Goal: Task Accomplishment & Management: Manage account settings

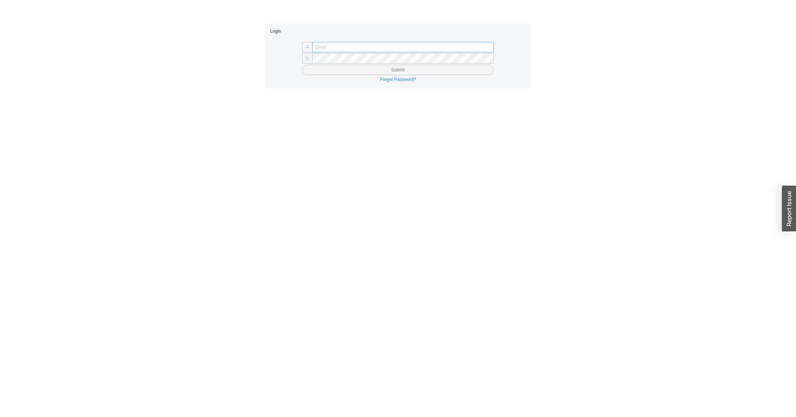
click at [321, 43] on div "Submit Forgot Password?" at bounding box center [398, 63] width 265 height 50
click at [319, 47] on input "text" at bounding box center [403, 47] width 182 height 10
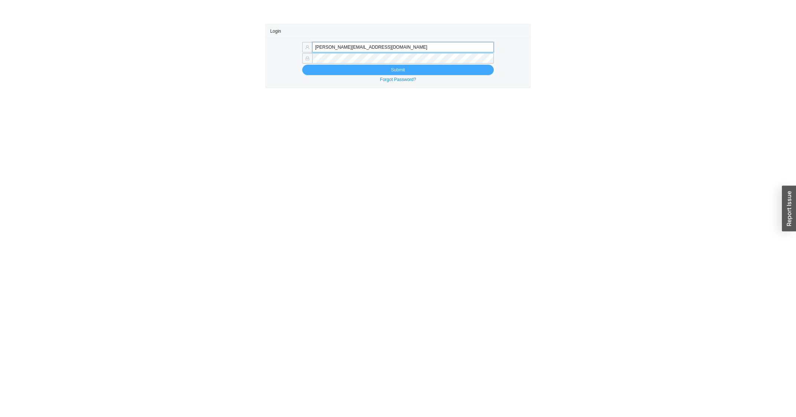
type input "miriama@homeandstone.com"
click at [328, 72] on button "Submit" at bounding box center [398, 70] width 192 height 10
click at [313, 72] on button "Submit" at bounding box center [398, 70] width 192 height 10
